Goal: Entertainment & Leisure: Browse casually

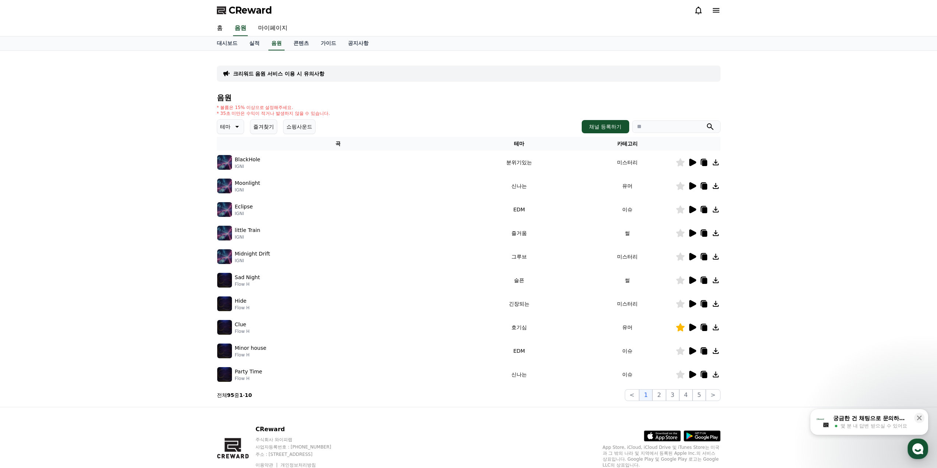
click at [256, 127] on button "즐겨찾기" at bounding box center [263, 126] width 27 height 15
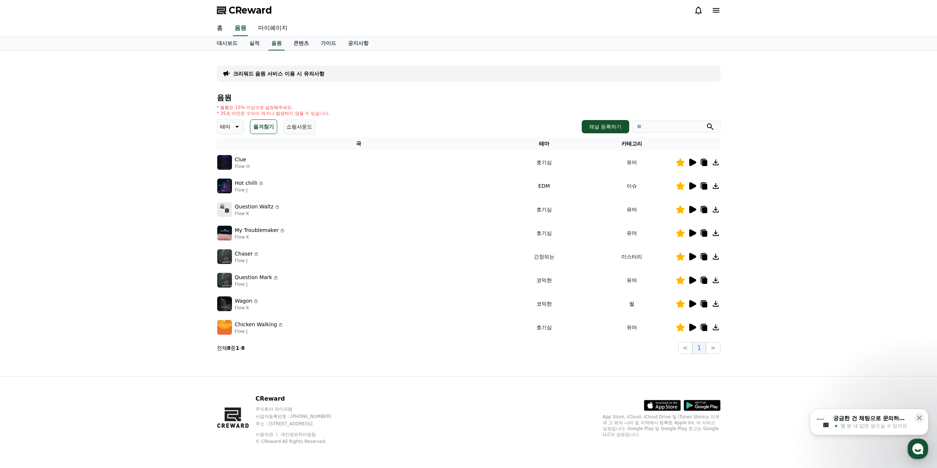
click at [693, 161] on icon at bounding box center [692, 162] width 7 height 7
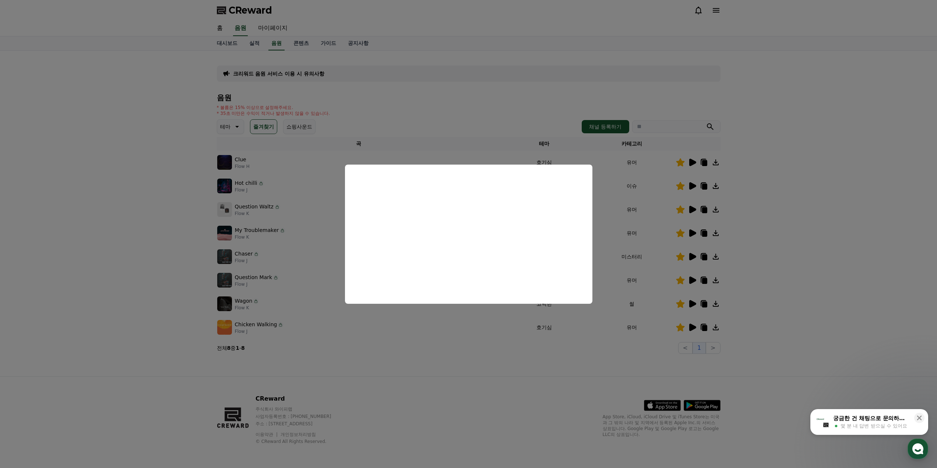
click at [764, 201] on button "close modal" at bounding box center [468, 234] width 937 height 468
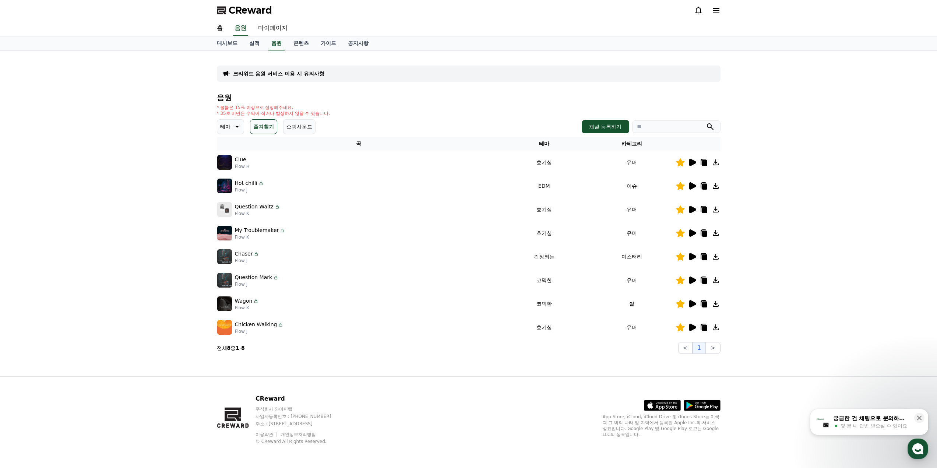
click at [693, 188] on icon at bounding box center [692, 185] width 7 height 7
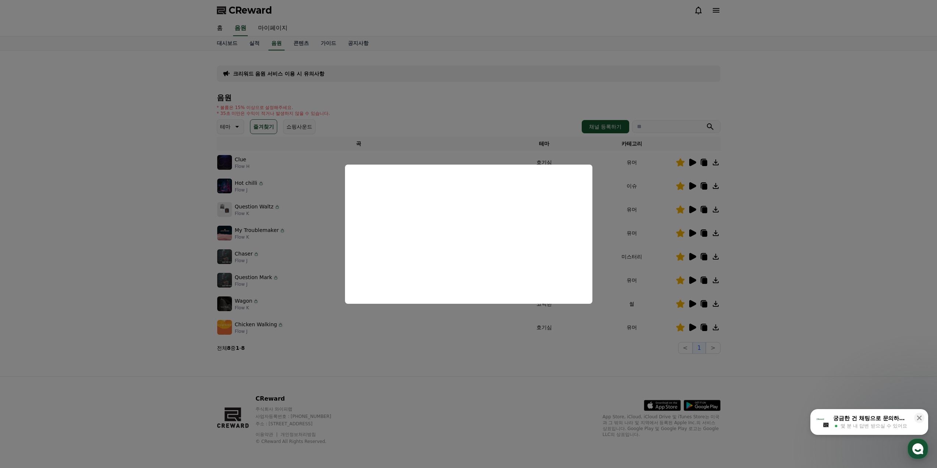
click at [795, 194] on button "close modal" at bounding box center [468, 234] width 937 height 468
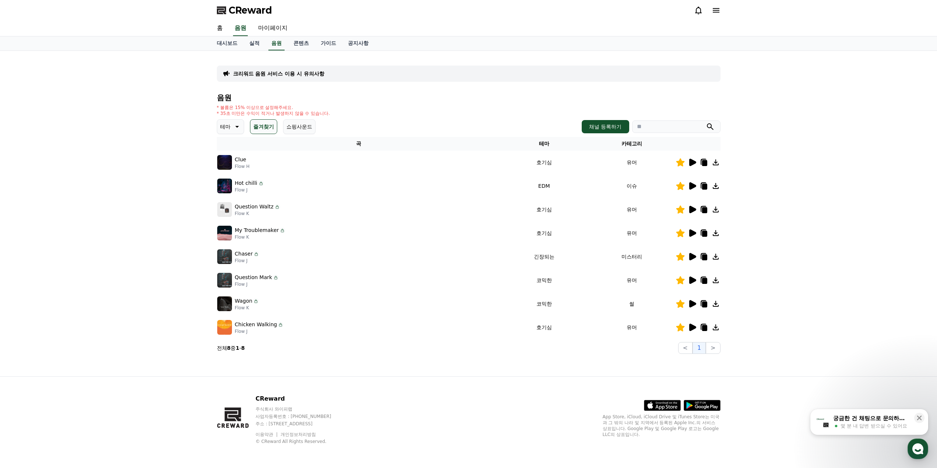
click at [691, 208] on icon at bounding box center [692, 209] width 7 height 7
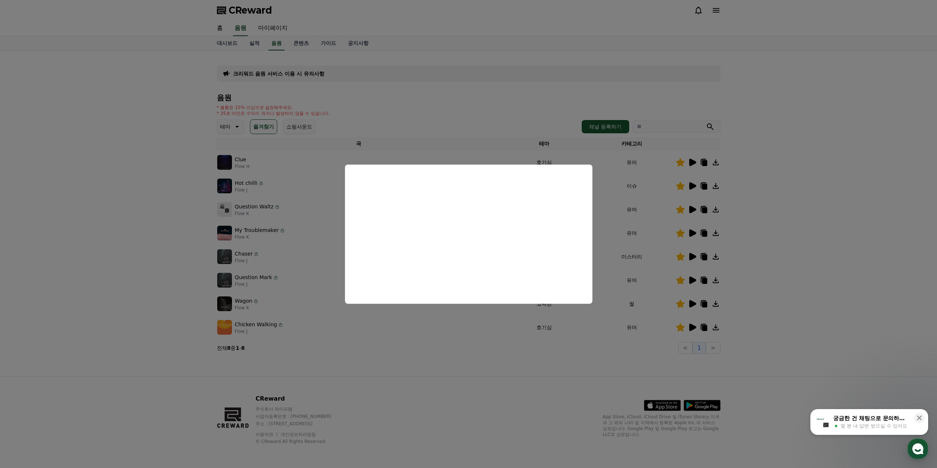
click at [751, 227] on button "close modal" at bounding box center [468, 234] width 937 height 468
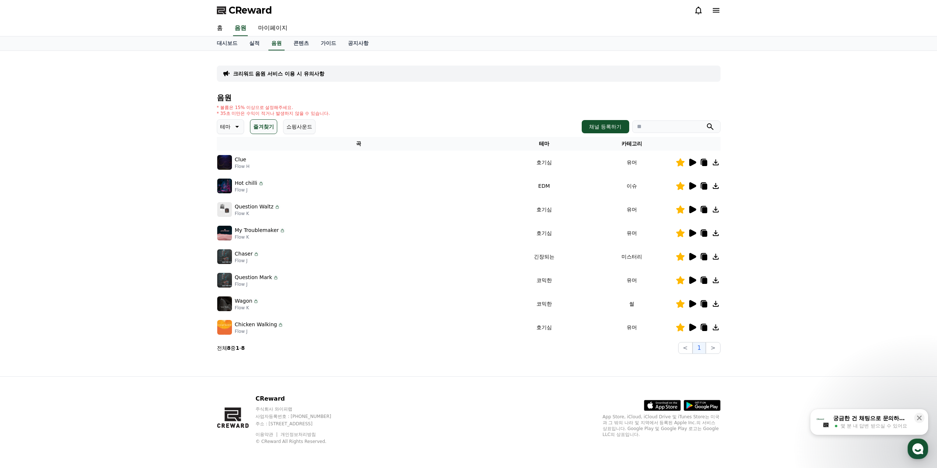
click at [692, 257] on icon at bounding box center [692, 256] width 7 height 7
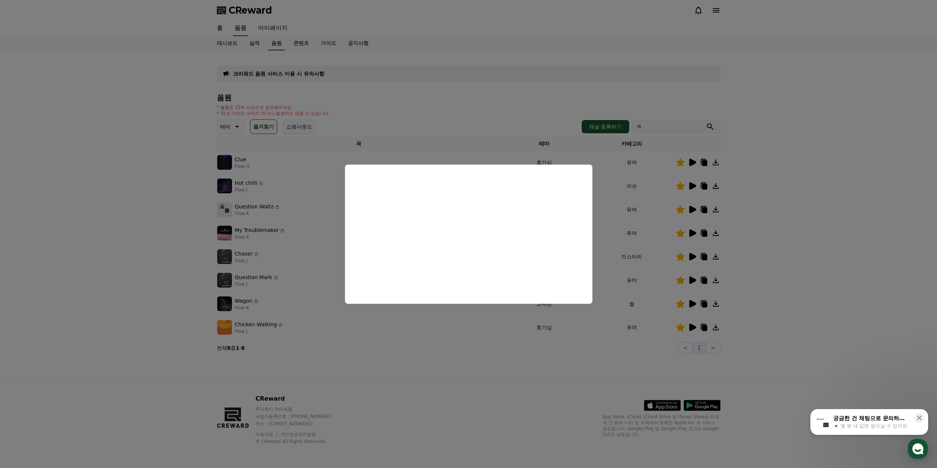
click at [765, 219] on button "close modal" at bounding box center [468, 234] width 937 height 468
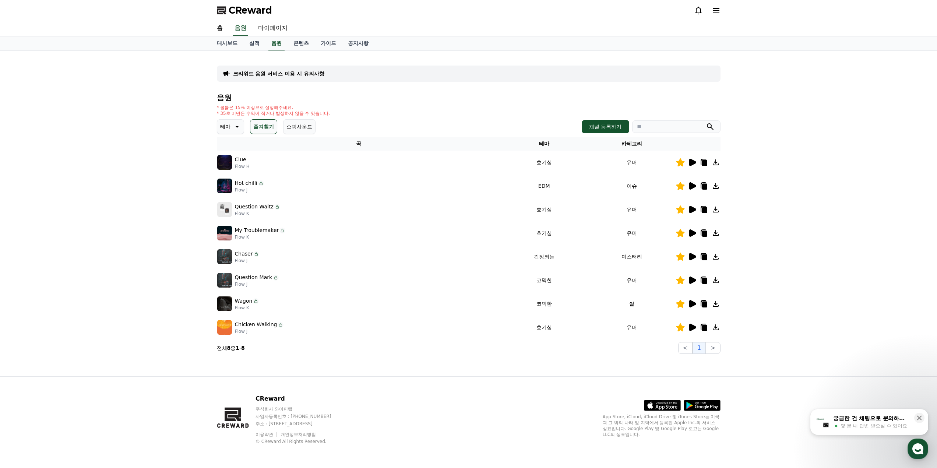
click at [693, 305] on icon at bounding box center [692, 303] width 7 height 7
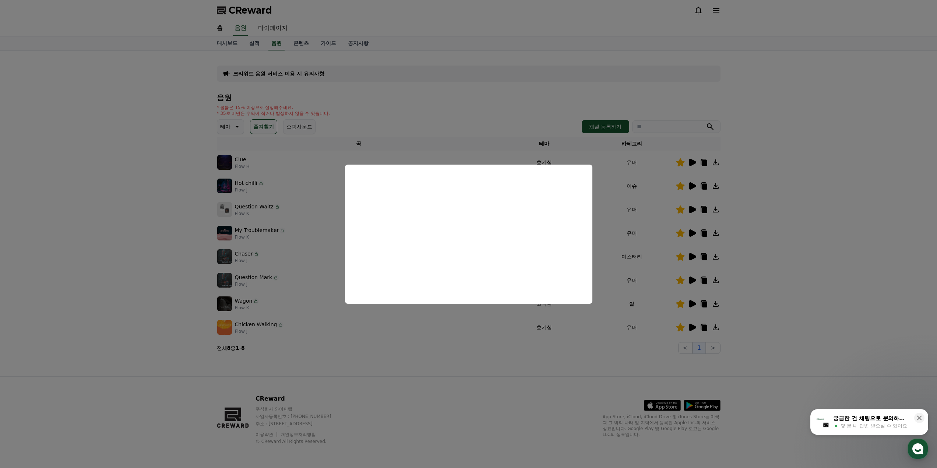
click at [772, 251] on button "close modal" at bounding box center [468, 234] width 937 height 468
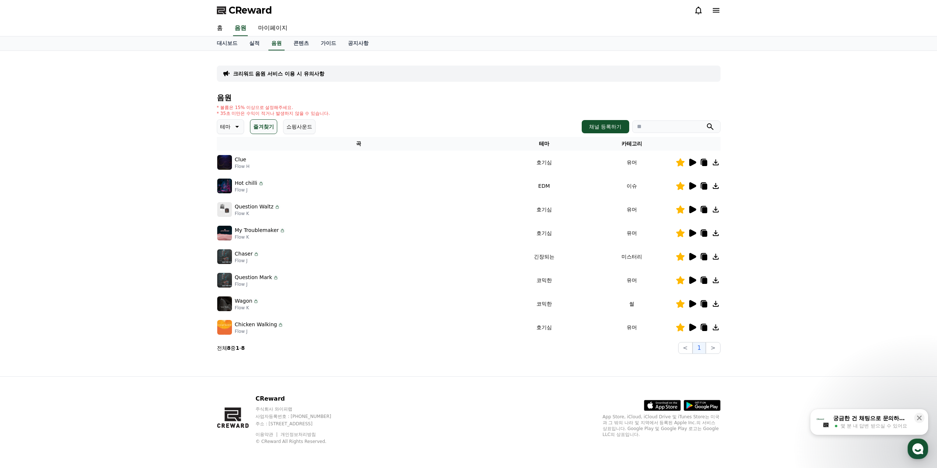
click at [691, 330] on icon at bounding box center [692, 327] width 7 height 7
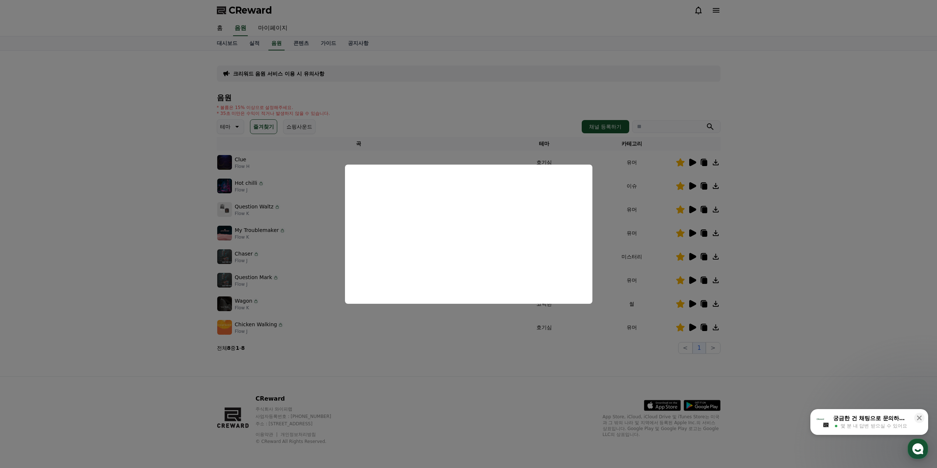
click at [758, 226] on button "close modal" at bounding box center [468, 234] width 937 height 468
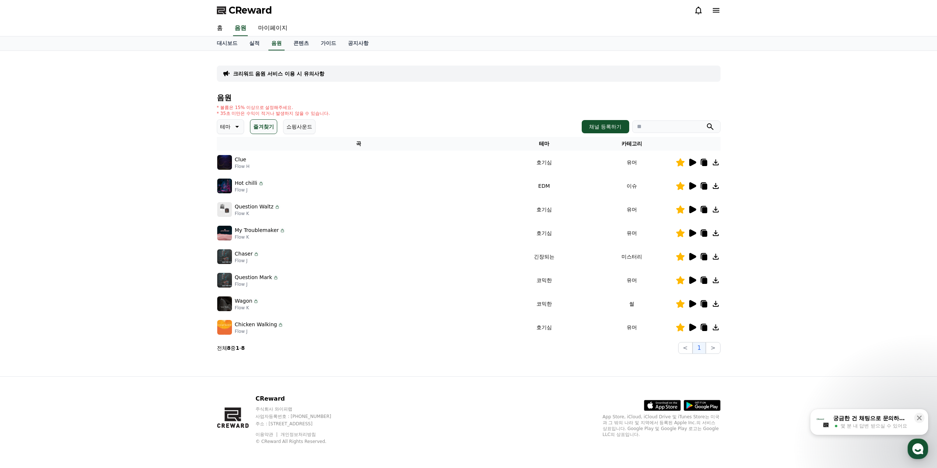
click at [693, 183] on icon at bounding box center [692, 186] width 9 height 9
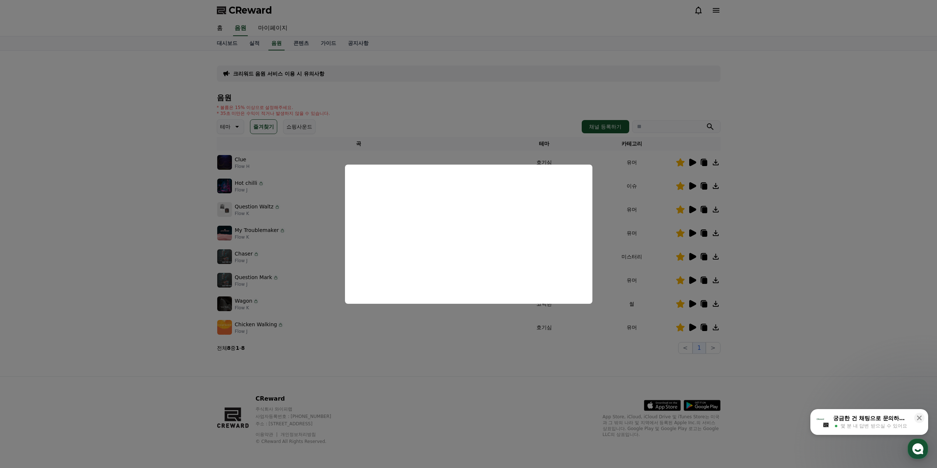
click at [791, 228] on button "close modal" at bounding box center [468, 234] width 937 height 468
